Goal: Obtain resource: Obtain resource

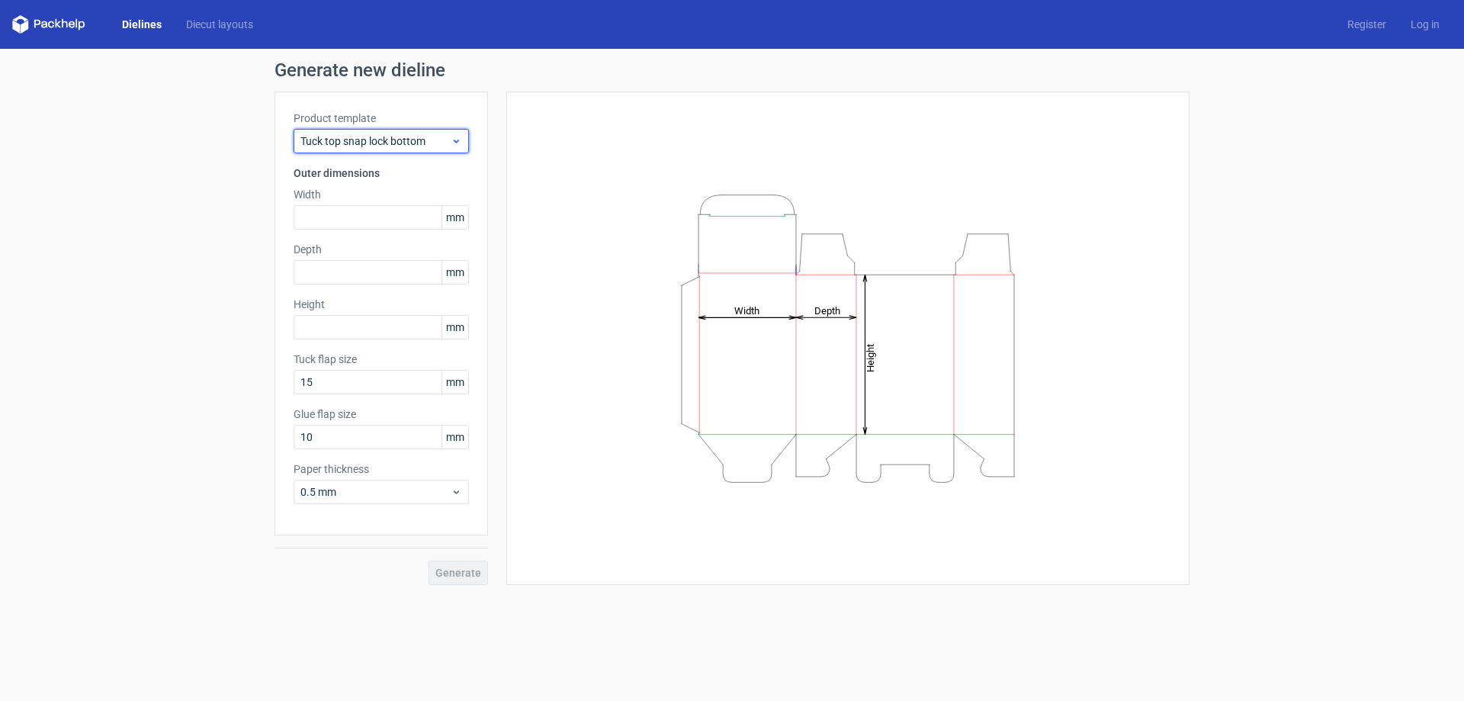
click at [465, 141] on div "Tuck top snap lock bottom" at bounding box center [380, 141] width 175 height 24
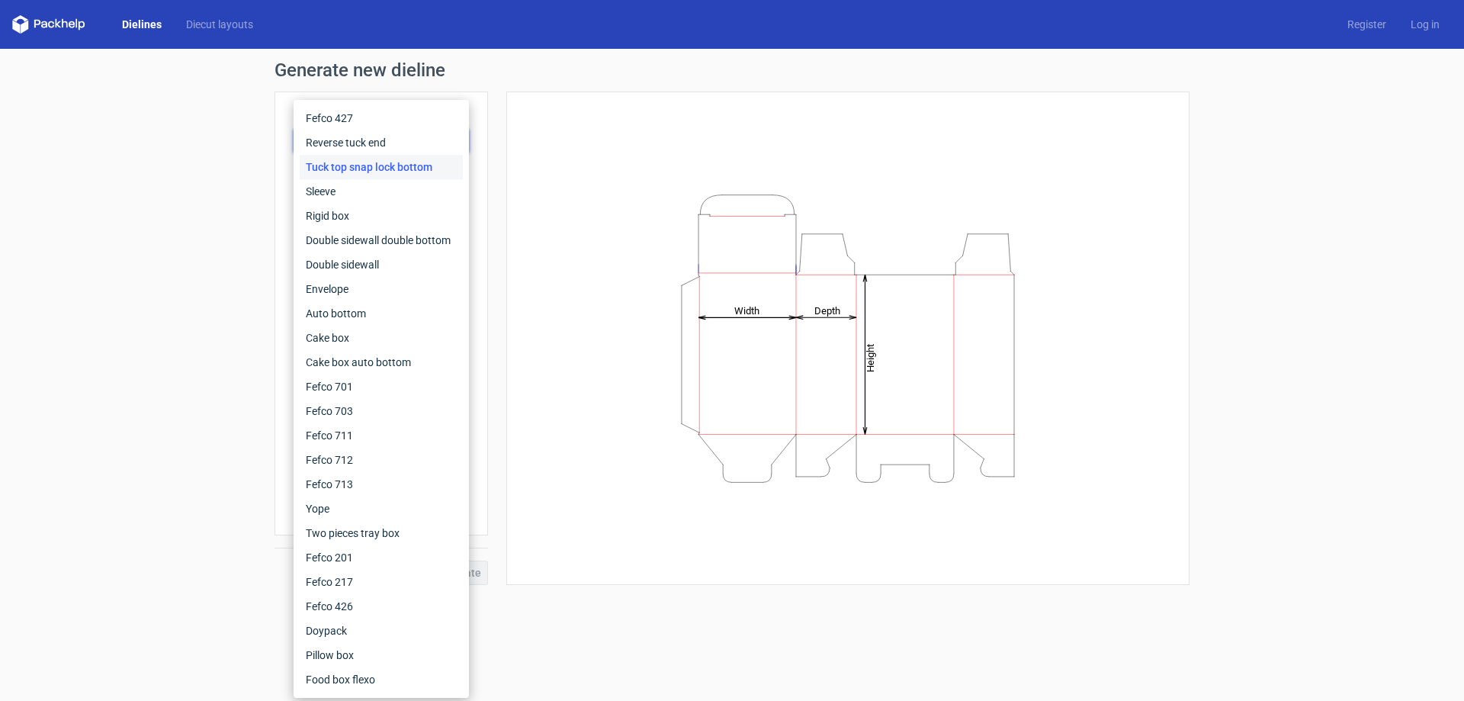
click at [6, 224] on div "Generate new dieline Product template Tuck top snap lock bottom Outer dimension…" at bounding box center [732, 323] width 1464 height 548
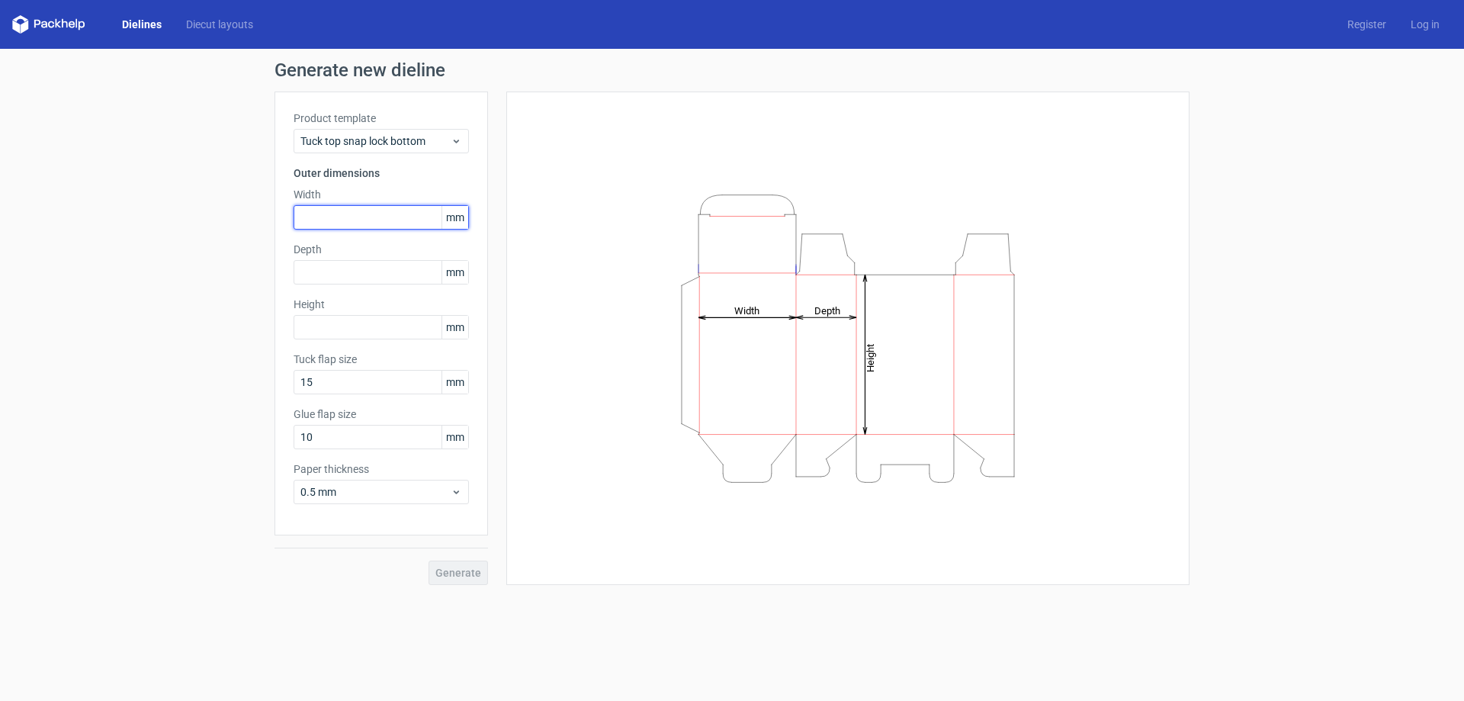
click at [394, 223] on input "text" at bounding box center [380, 217] width 175 height 24
type input "120"
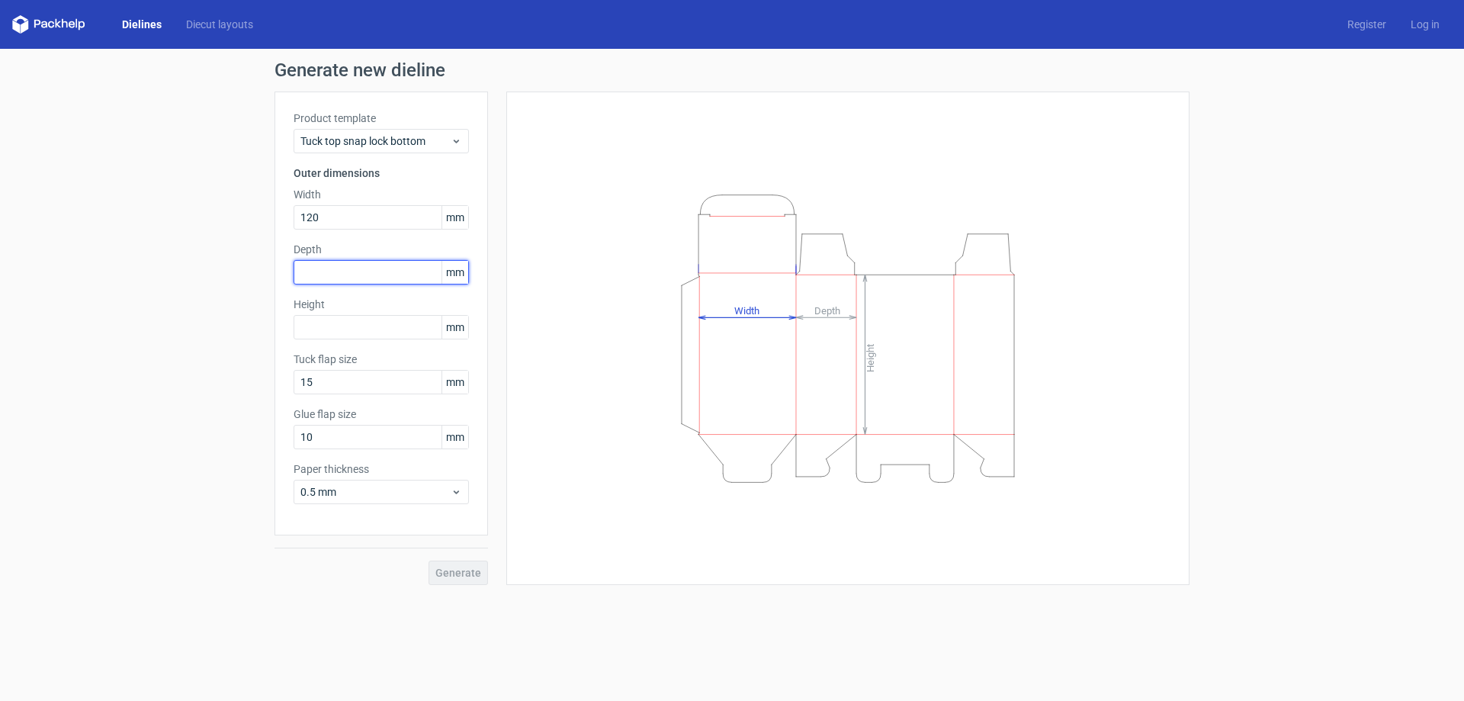
click at [371, 271] on input "text" at bounding box center [380, 272] width 175 height 24
type input "180"
click at [357, 325] on input "text" at bounding box center [380, 327] width 175 height 24
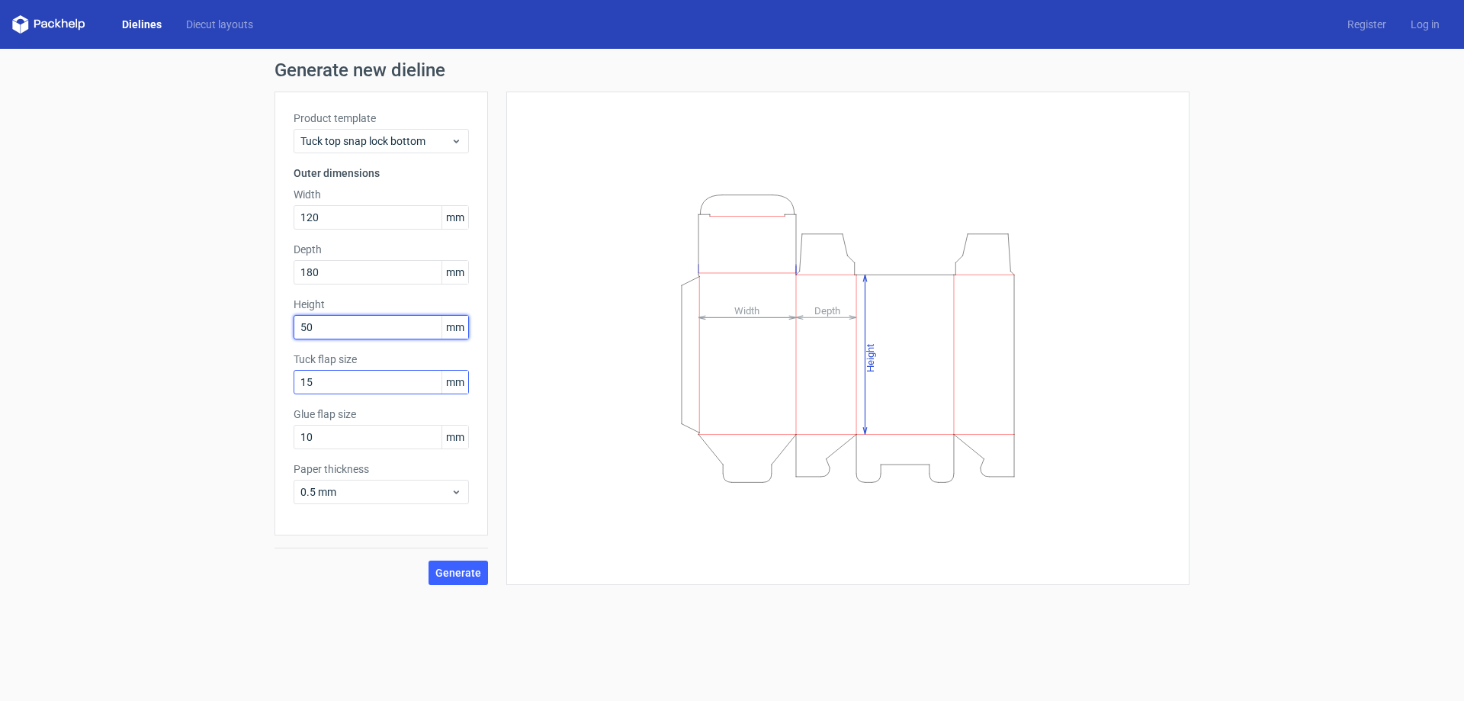
type input "50"
click at [338, 388] on input "15" at bounding box center [380, 382] width 175 height 24
type input "1"
type input "50"
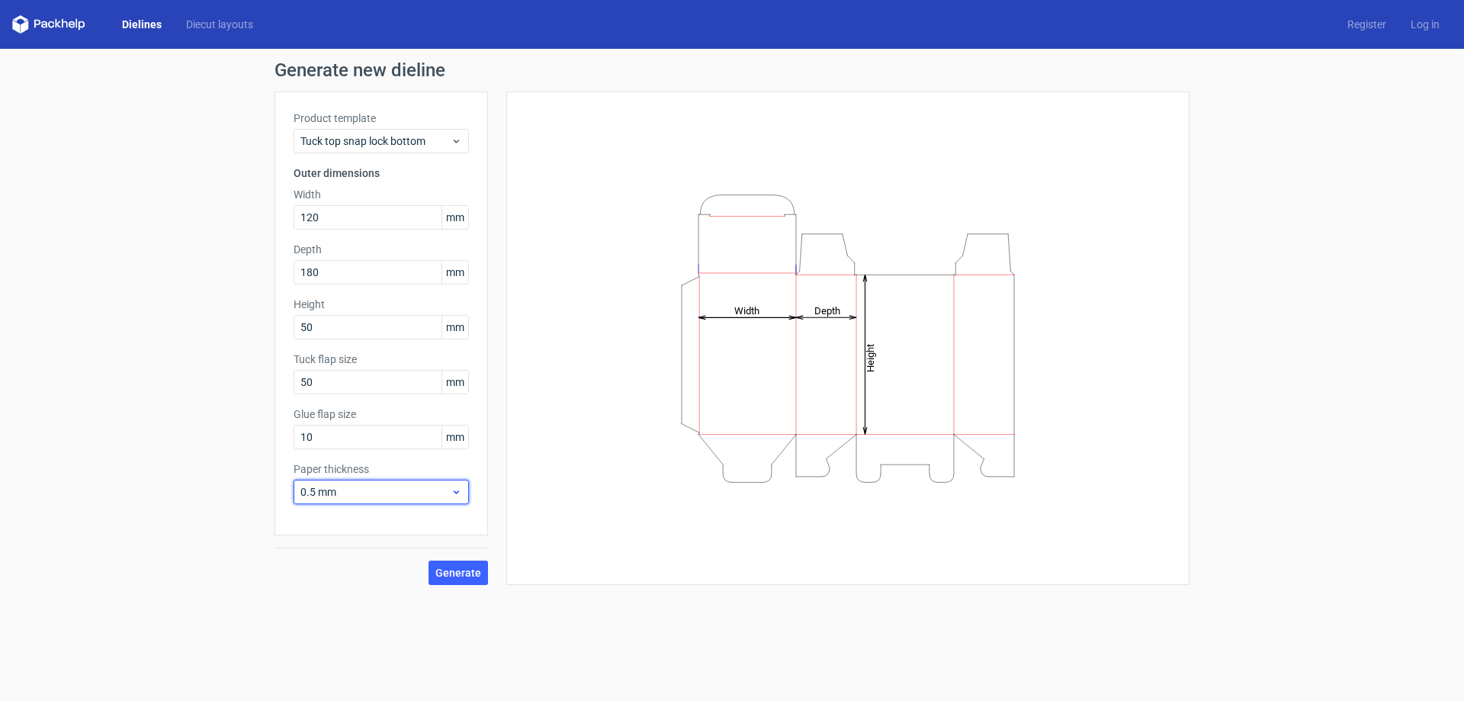
click at [459, 492] on icon at bounding box center [456, 492] width 11 height 12
click at [342, 579] on div "1 mm" at bounding box center [381, 574] width 163 height 24
click at [450, 575] on span "Generate" at bounding box center [458, 572] width 46 height 11
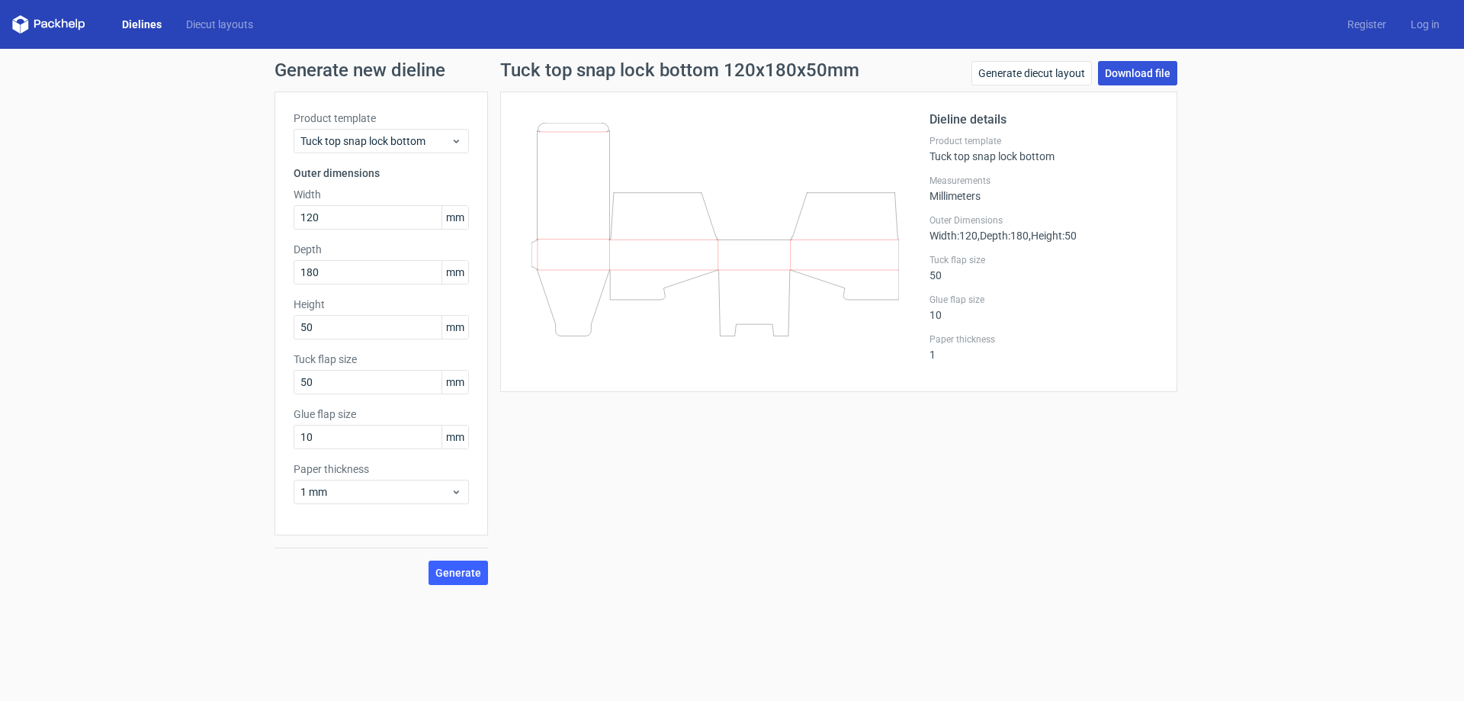
click at [1151, 71] on link "Download file" at bounding box center [1137, 73] width 79 height 24
